Goal: Navigation & Orientation: Find specific page/section

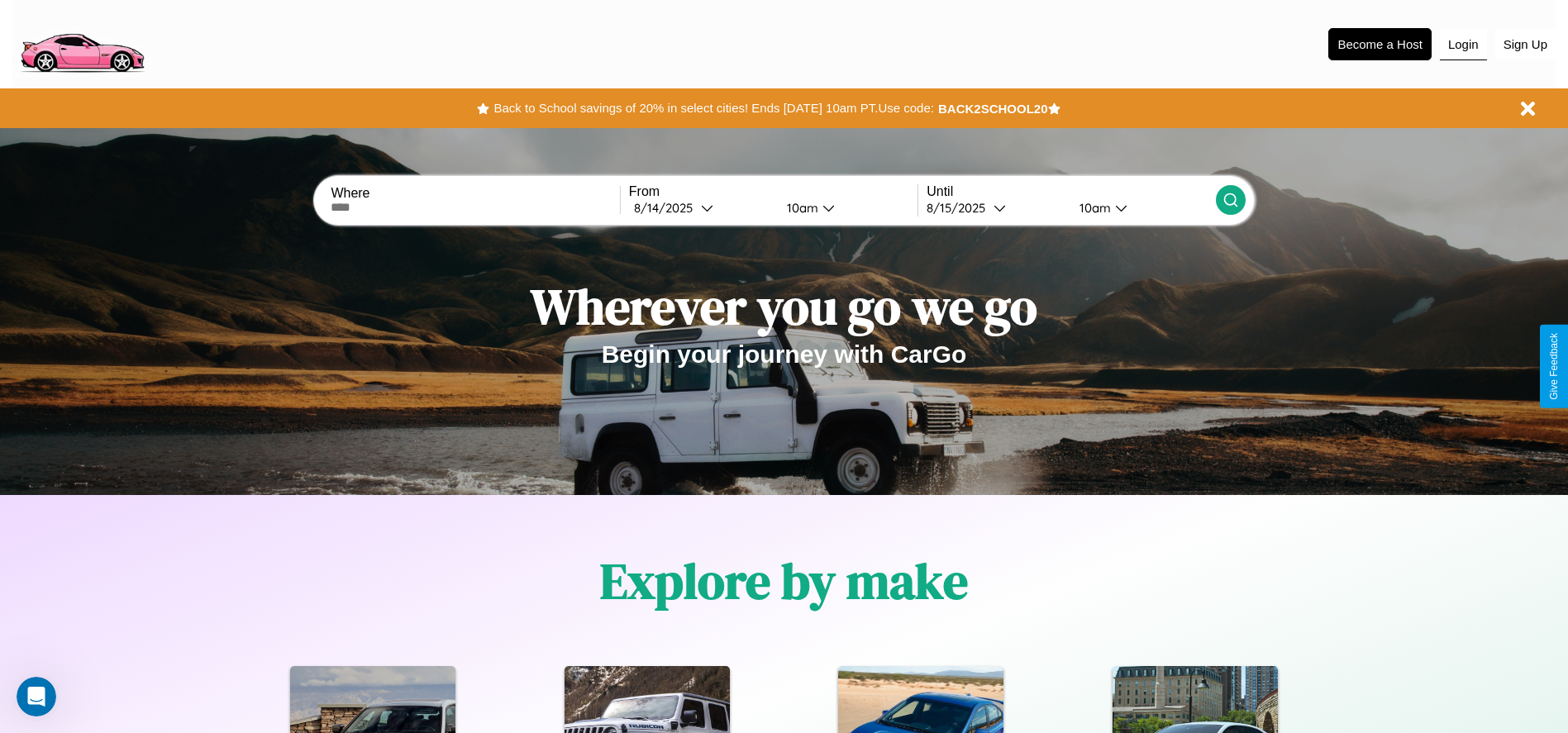
click at [1463, 44] on button "Login" at bounding box center [1464, 44] width 48 height 31
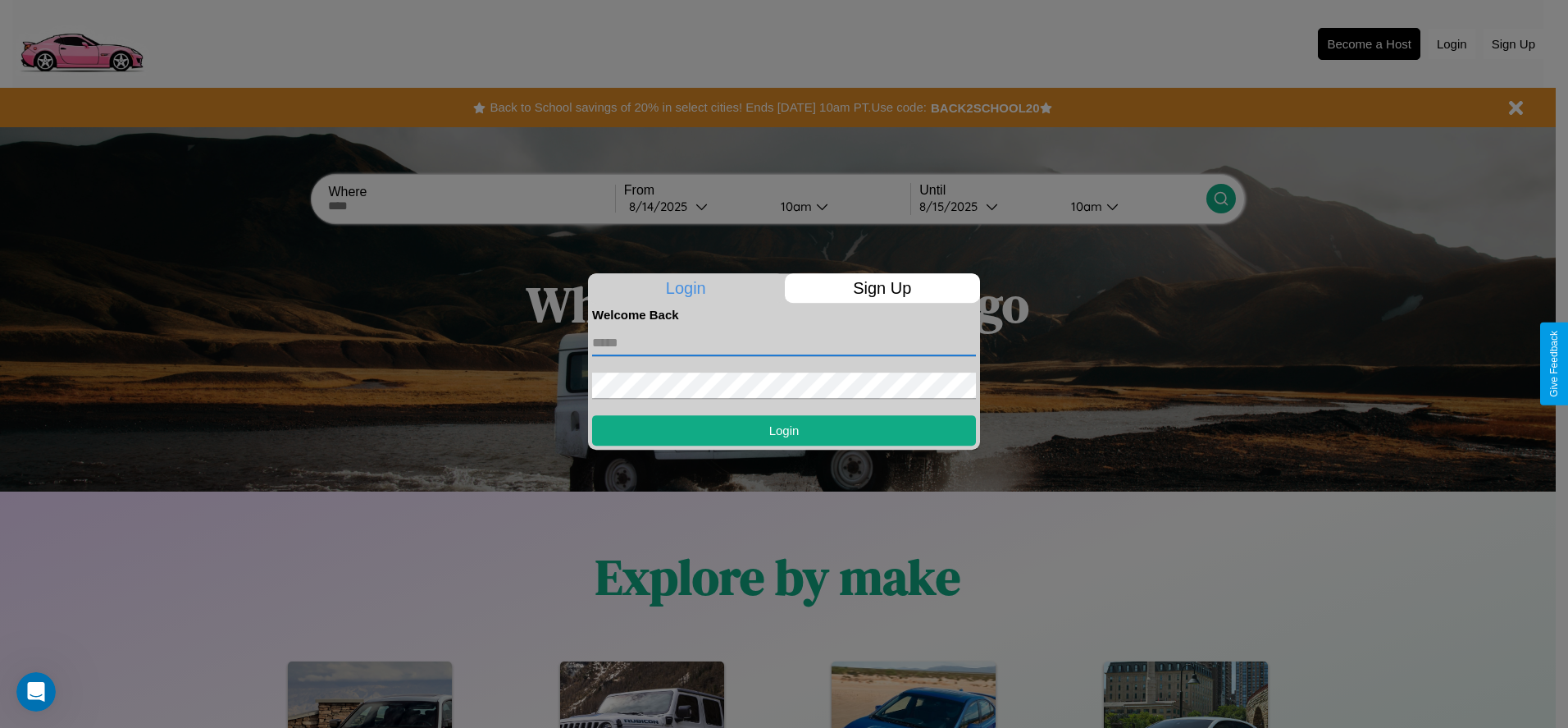
click at [784, 342] on input "text" at bounding box center [784, 342] width 384 height 26
type input "**********"
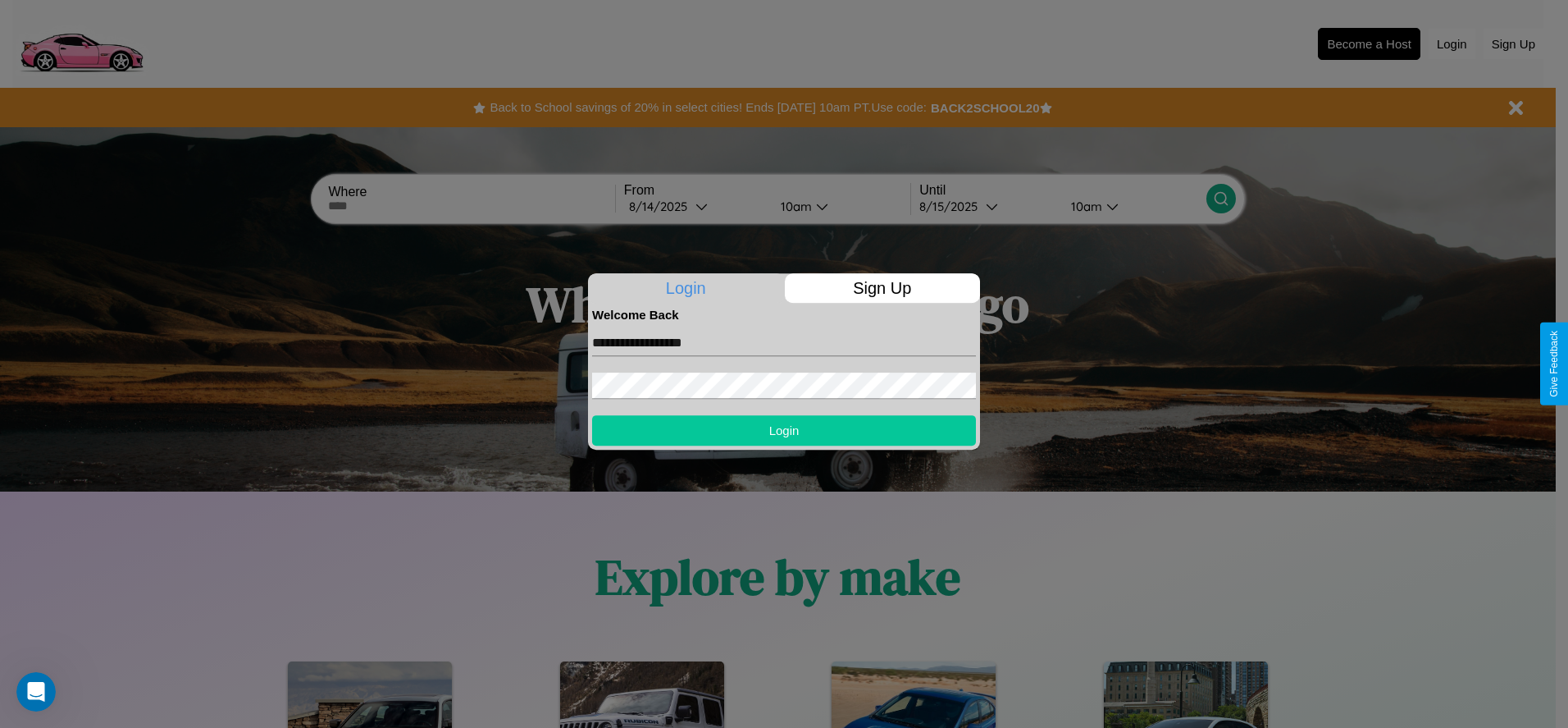
click at [784, 430] on button "Login" at bounding box center [784, 431] width 384 height 30
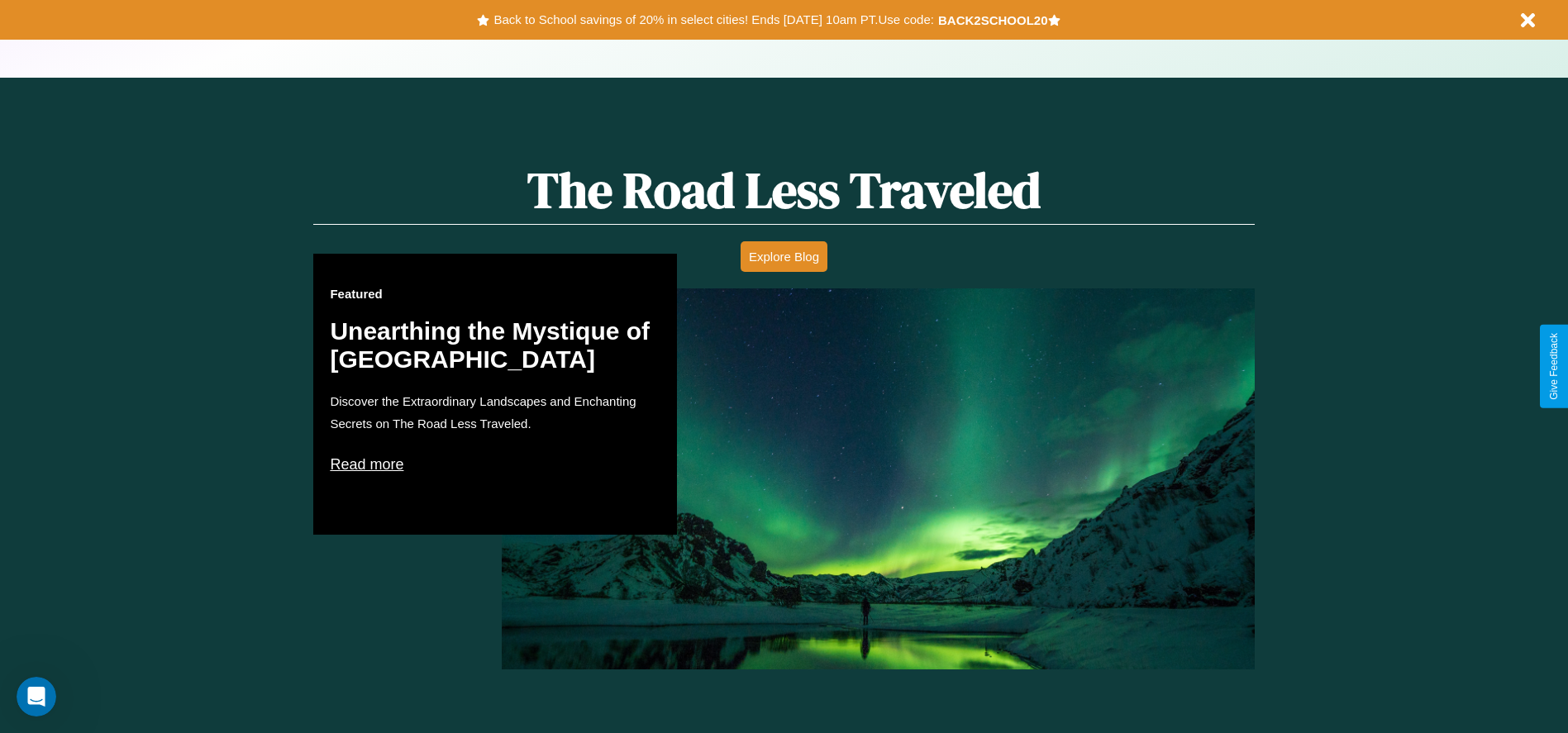
scroll to position [1441, 0]
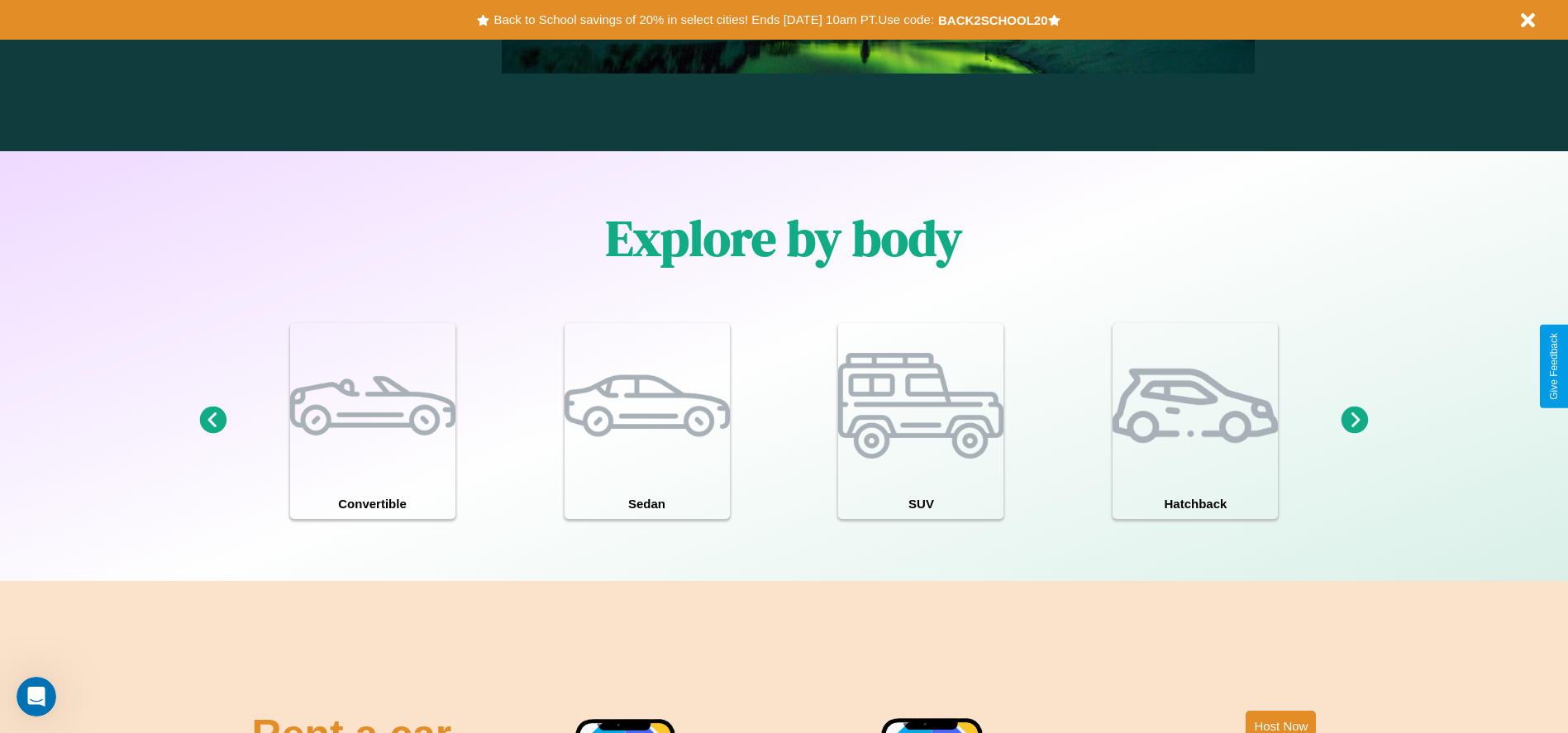
click at [1355, 421] on icon at bounding box center [1355, 420] width 27 height 27
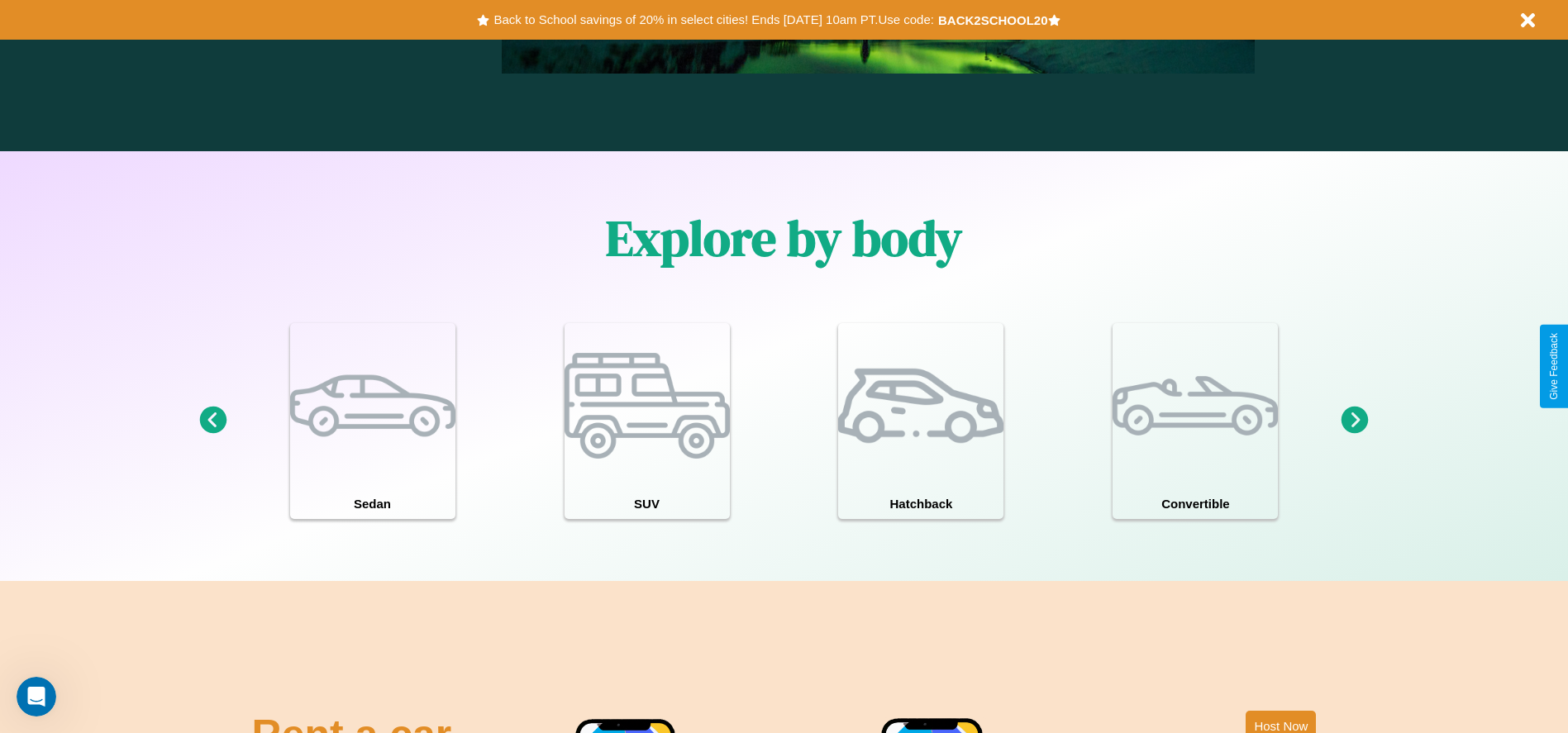
click at [212, 421] on icon at bounding box center [213, 420] width 27 height 27
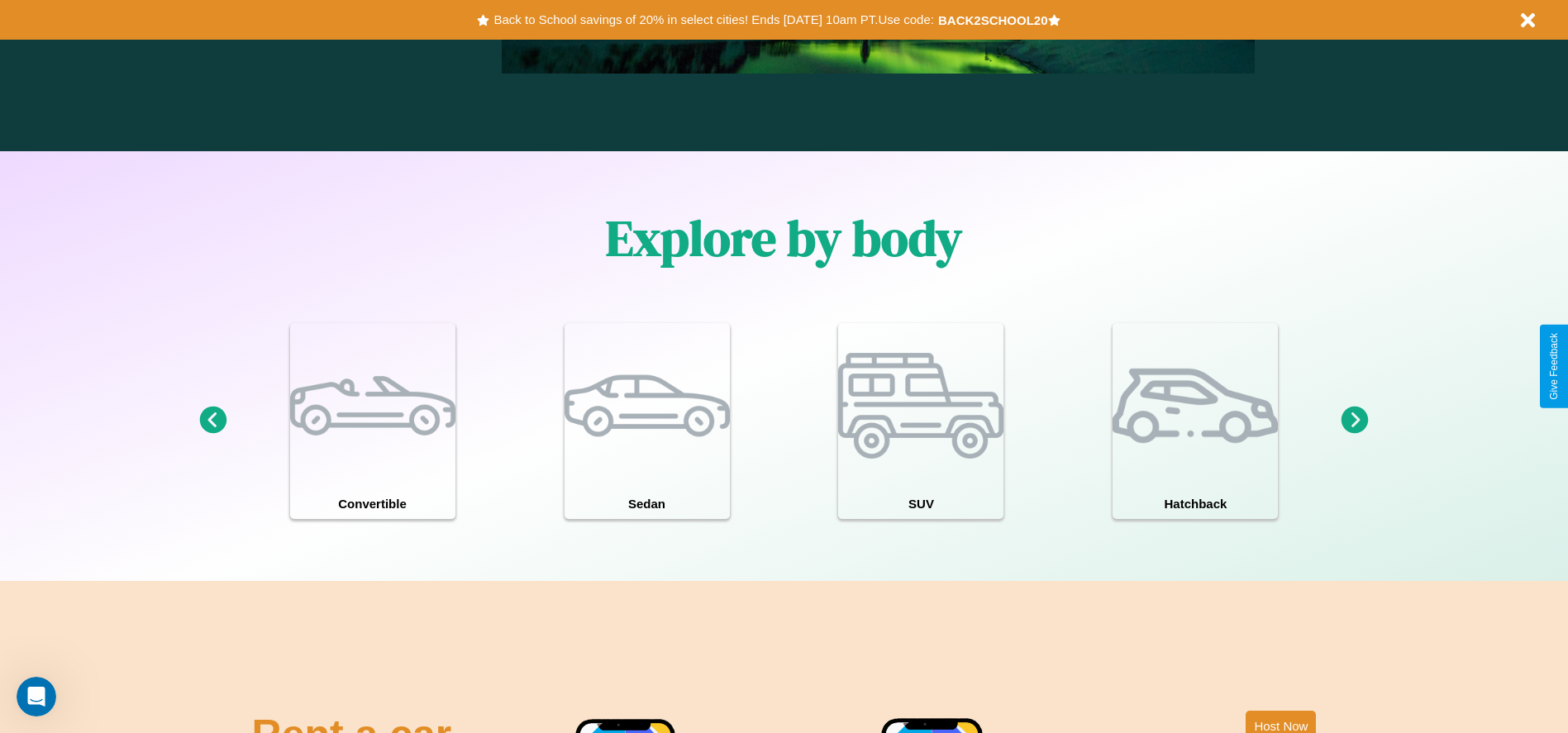
click at [1355, 421] on icon at bounding box center [1355, 420] width 27 height 27
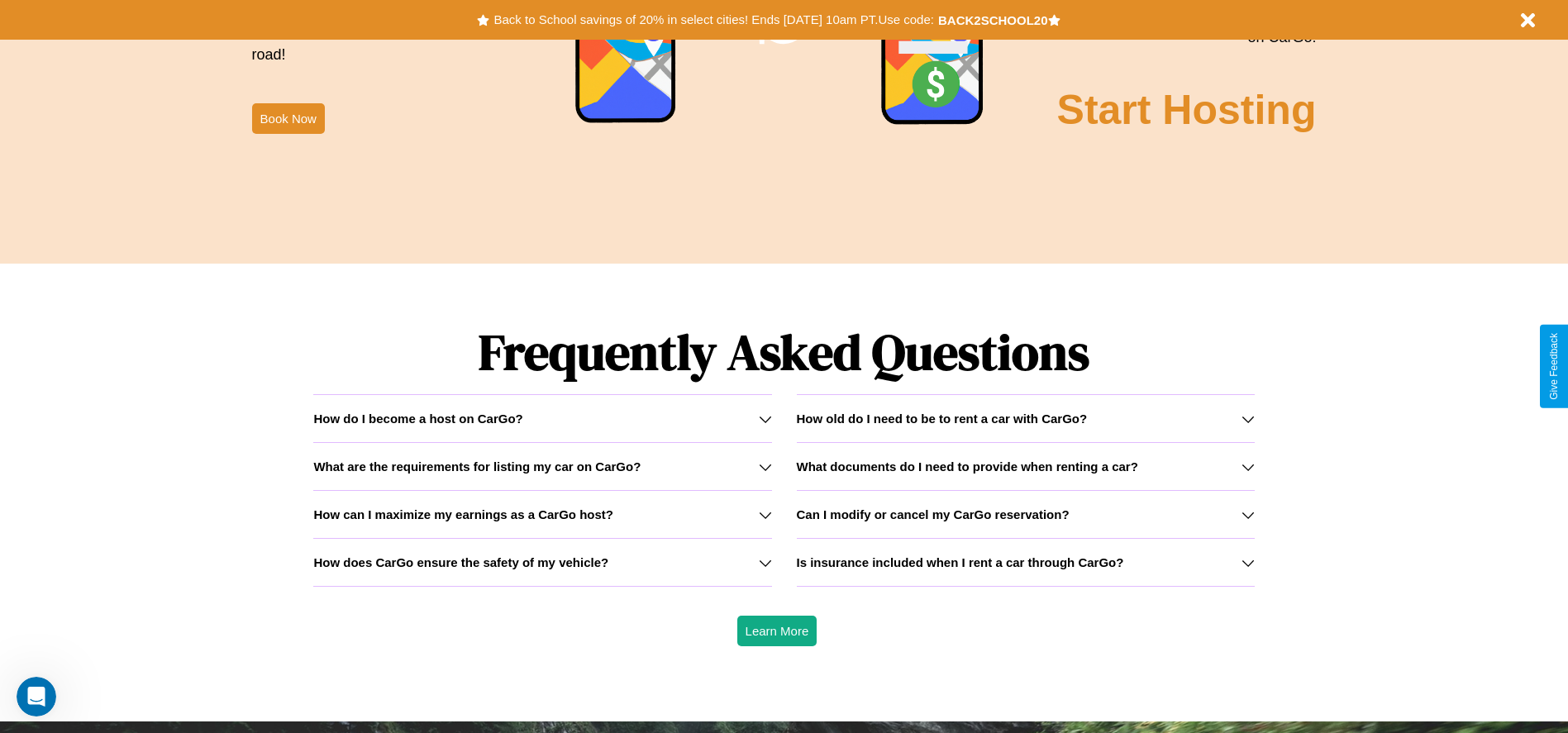
scroll to position [2370, 0]
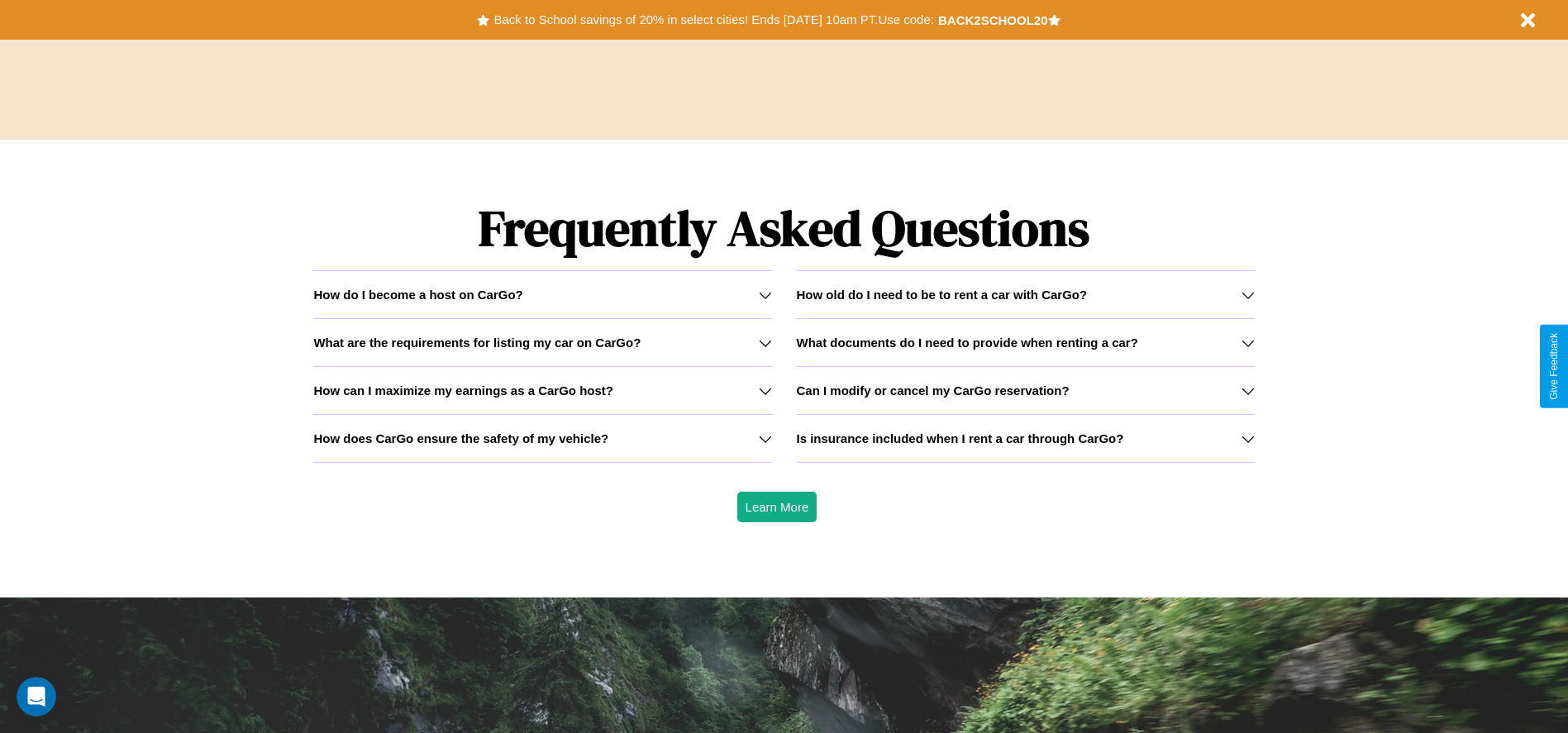
click at [1025, 438] on h3 "Is insurance included when I rent a car through CarGo?" at bounding box center [961, 438] width 328 height 14
click at [542, 294] on div "How do I become a host on CarGo?" at bounding box center [542, 294] width 458 height 14
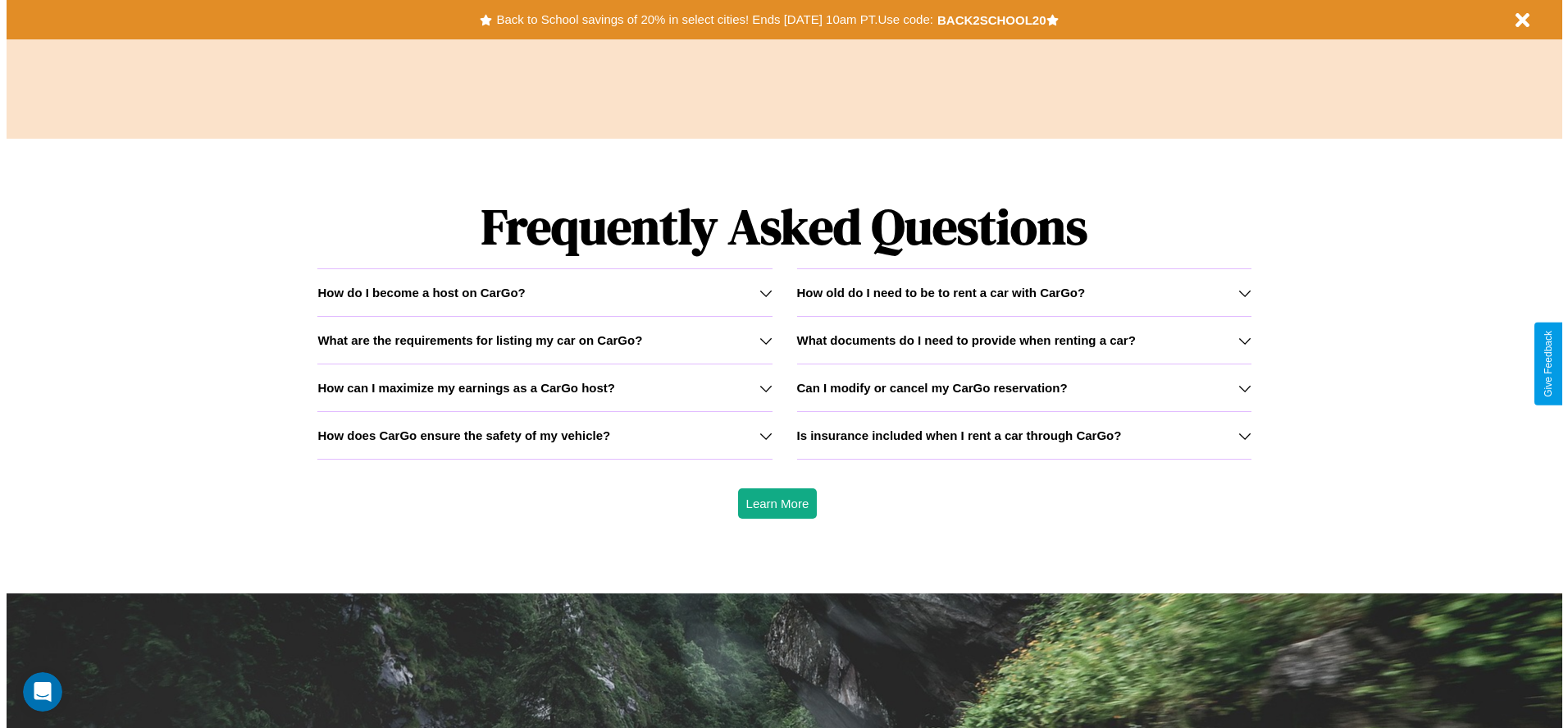
scroll to position [0, 0]
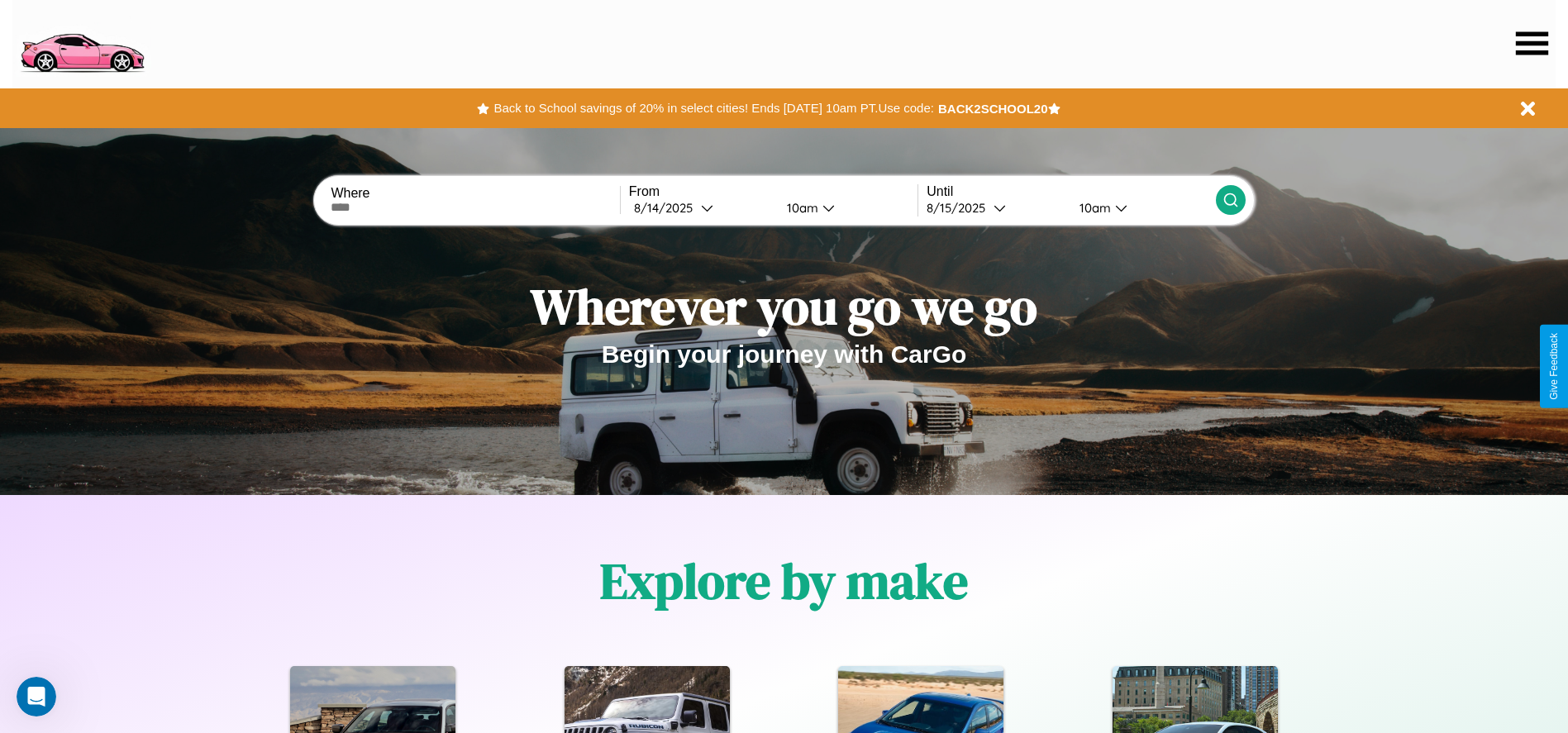
click at [1531, 43] on icon at bounding box center [1532, 42] width 32 height 23
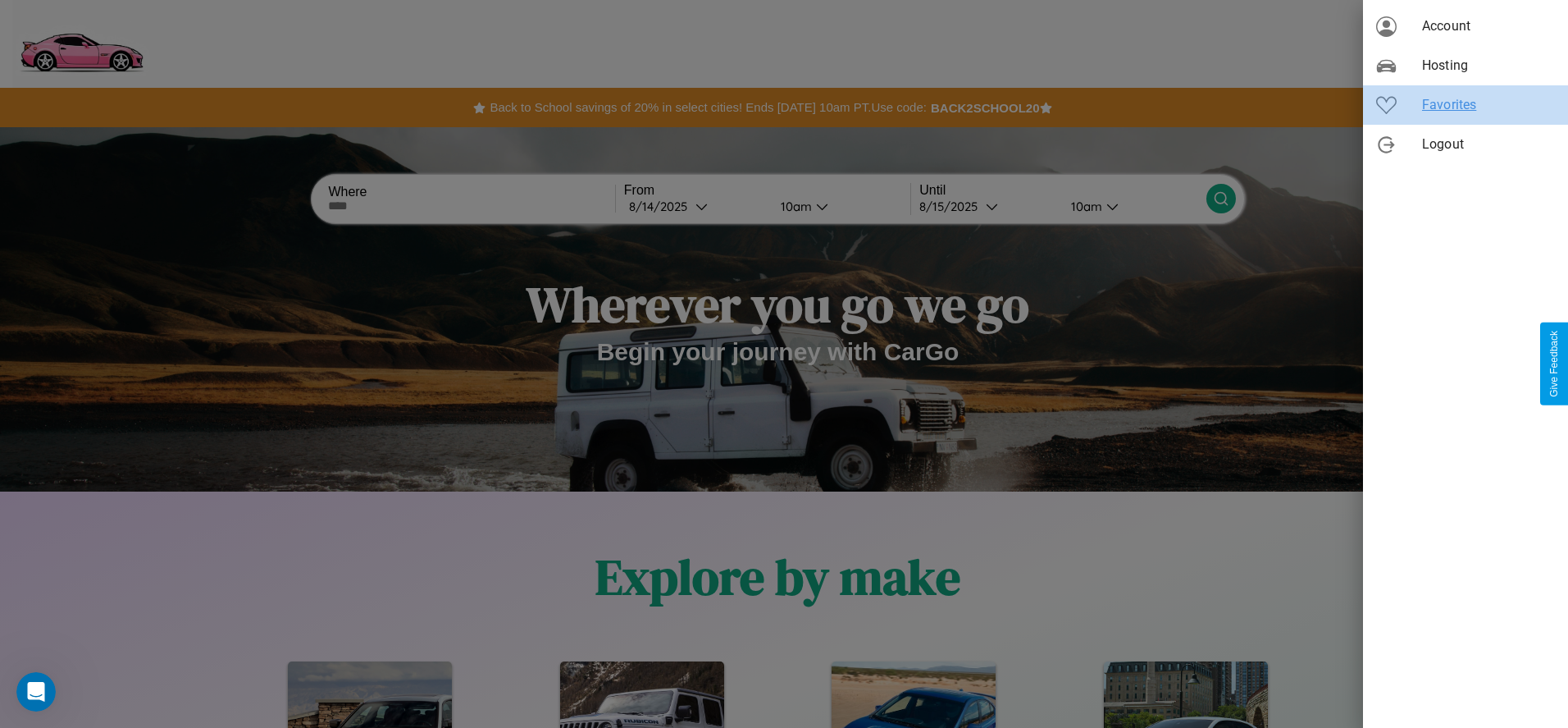
click at [1465, 105] on span "Favorites" at bounding box center [1488, 104] width 133 height 19
